Goal: Task Accomplishment & Management: Manage account settings

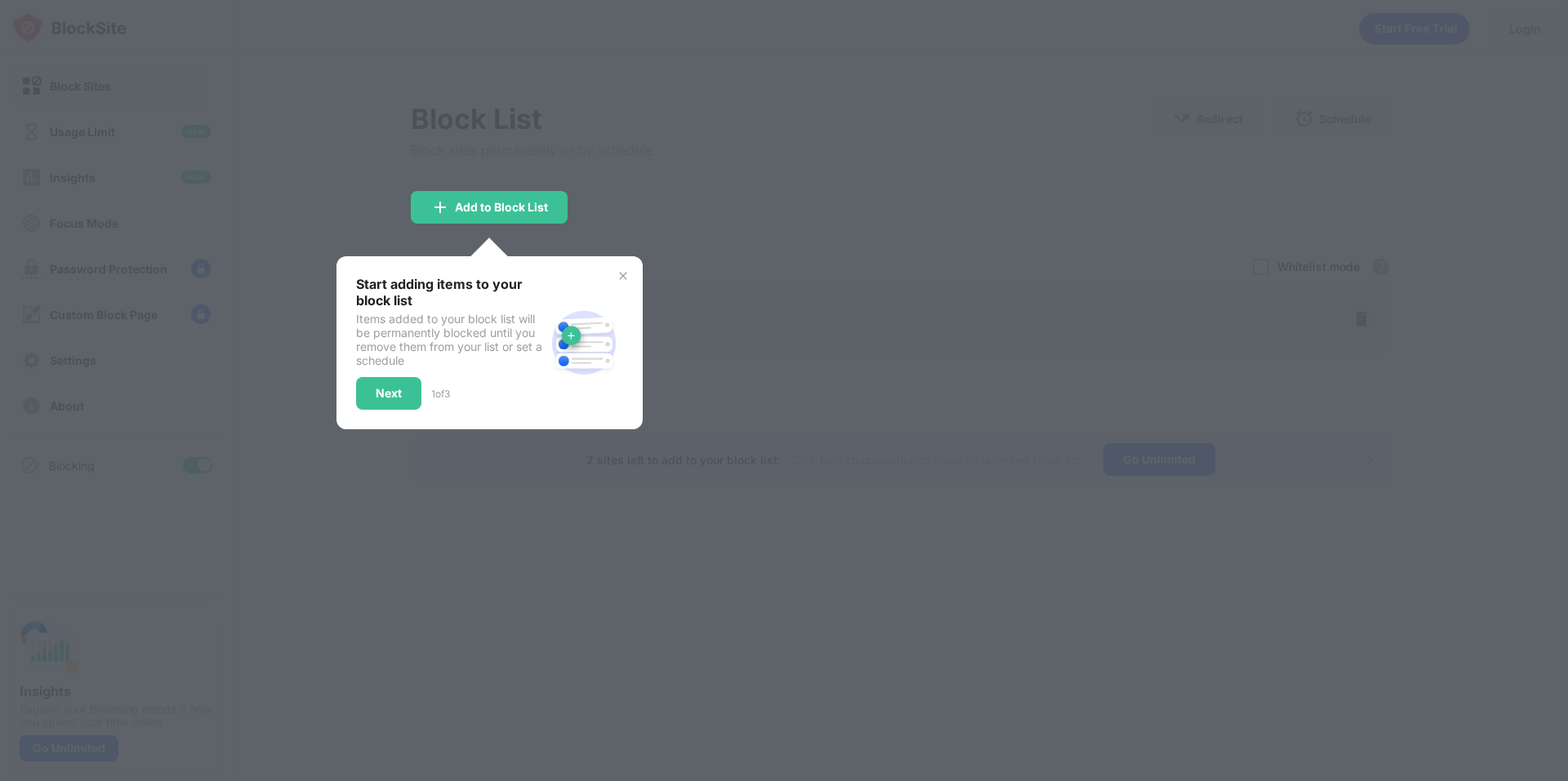
click at [787, 326] on div at bounding box center [784, 390] width 1568 height 781
click at [1274, 309] on div at bounding box center [784, 390] width 1568 height 781
click at [801, 221] on div at bounding box center [784, 390] width 1568 height 781
click at [403, 392] on div "Next" at bounding box center [389, 393] width 65 height 33
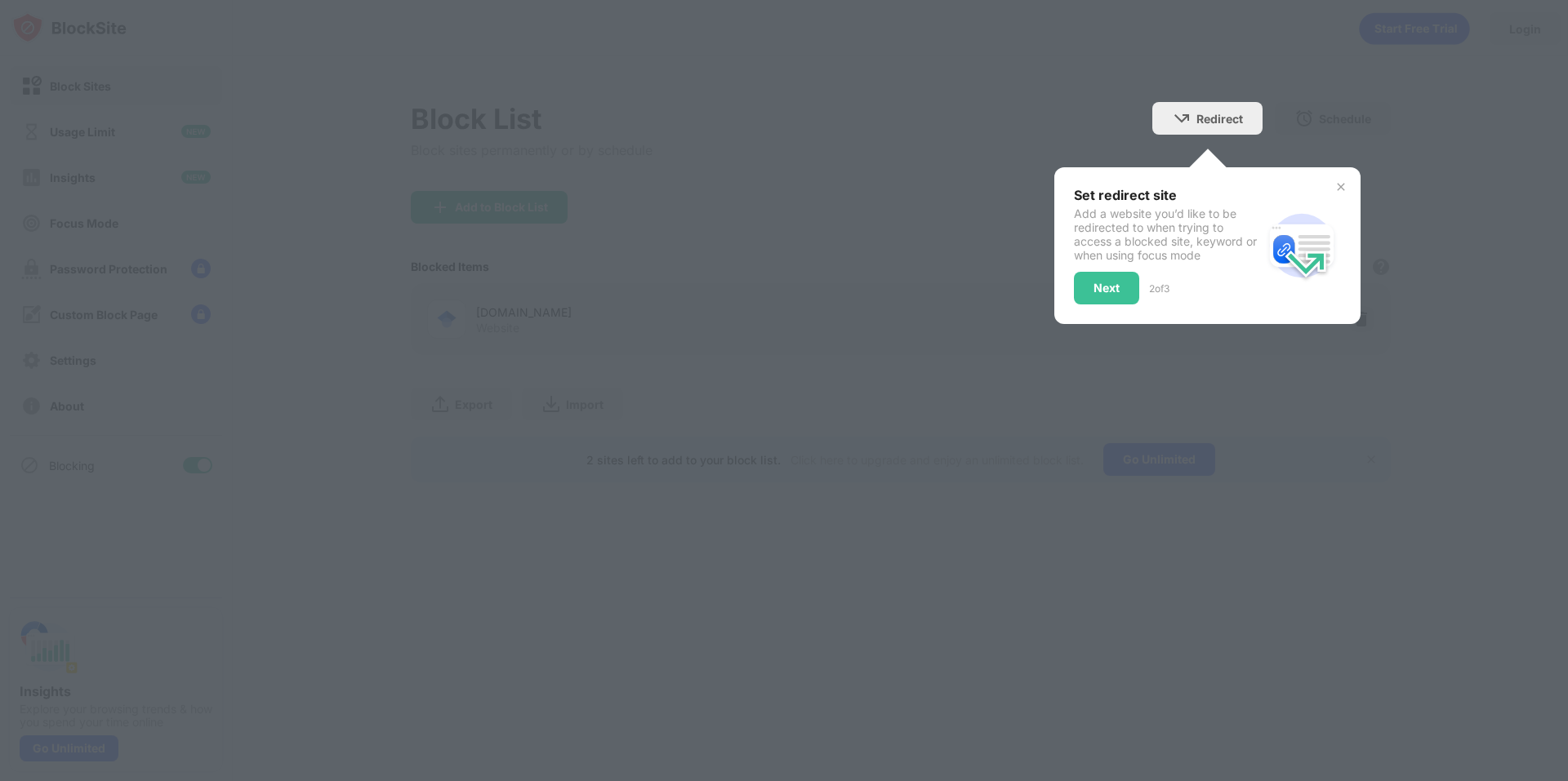
click at [403, 392] on div at bounding box center [784, 390] width 1568 height 781
click at [402, 392] on div at bounding box center [784, 390] width 1568 height 781
click at [1104, 282] on div "Next" at bounding box center [1107, 287] width 26 height 13
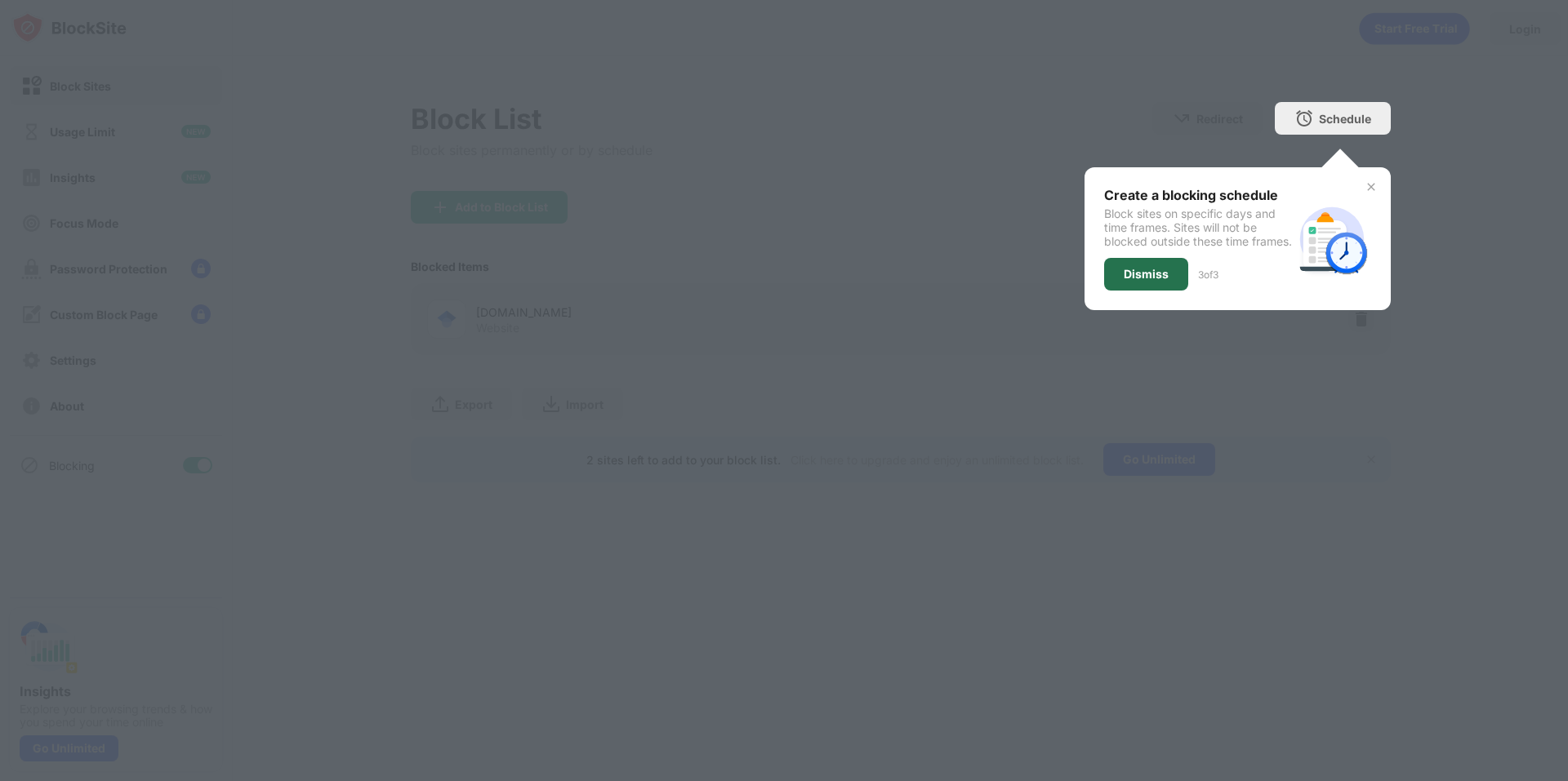
click at [1124, 280] on div "Dismiss" at bounding box center [1146, 274] width 45 height 13
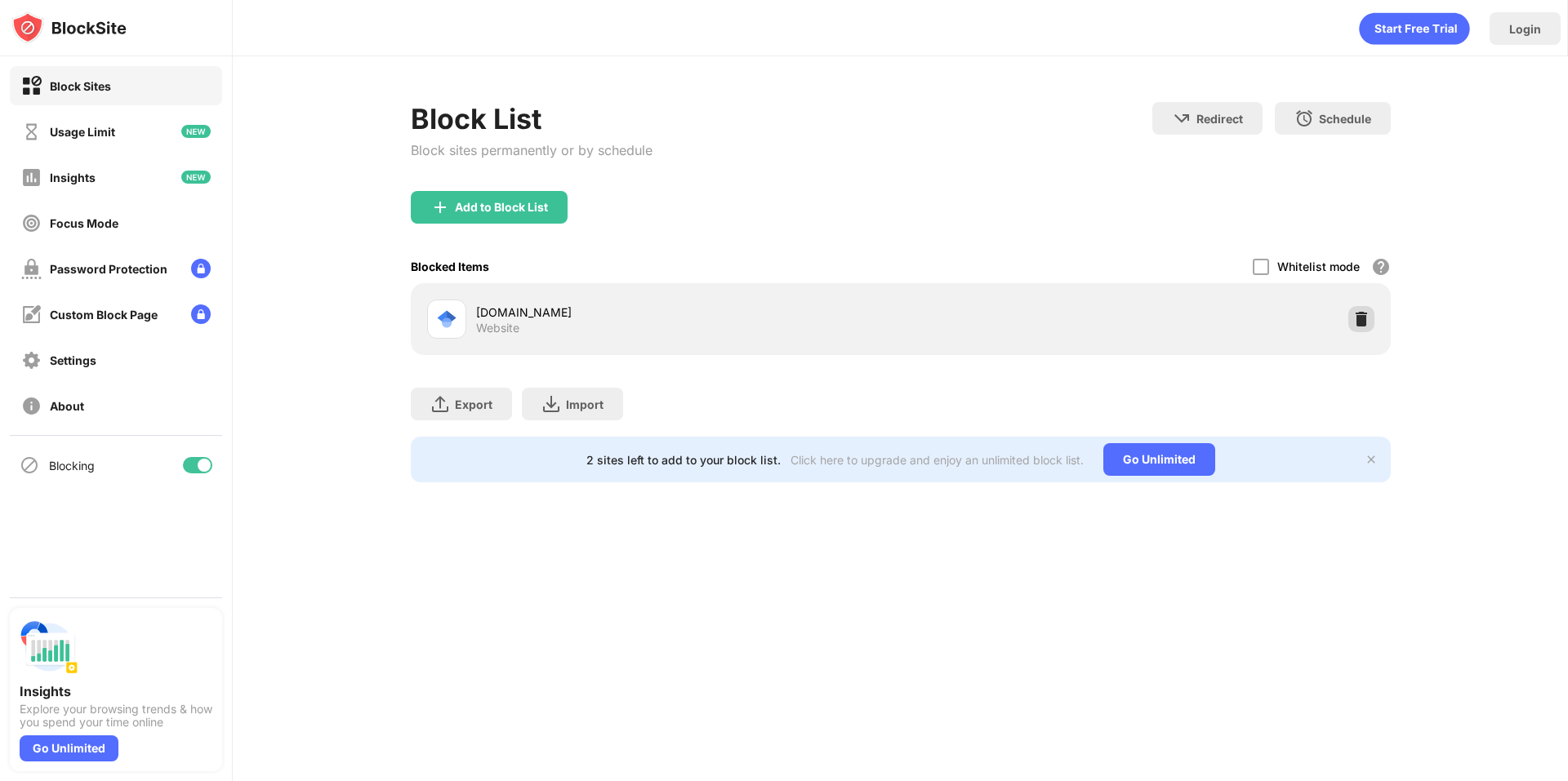
click at [1367, 323] on img at bounding box center [1361, 319] width 17 height 17
